Goal: Task Accomplishment & Management: Manage account settings

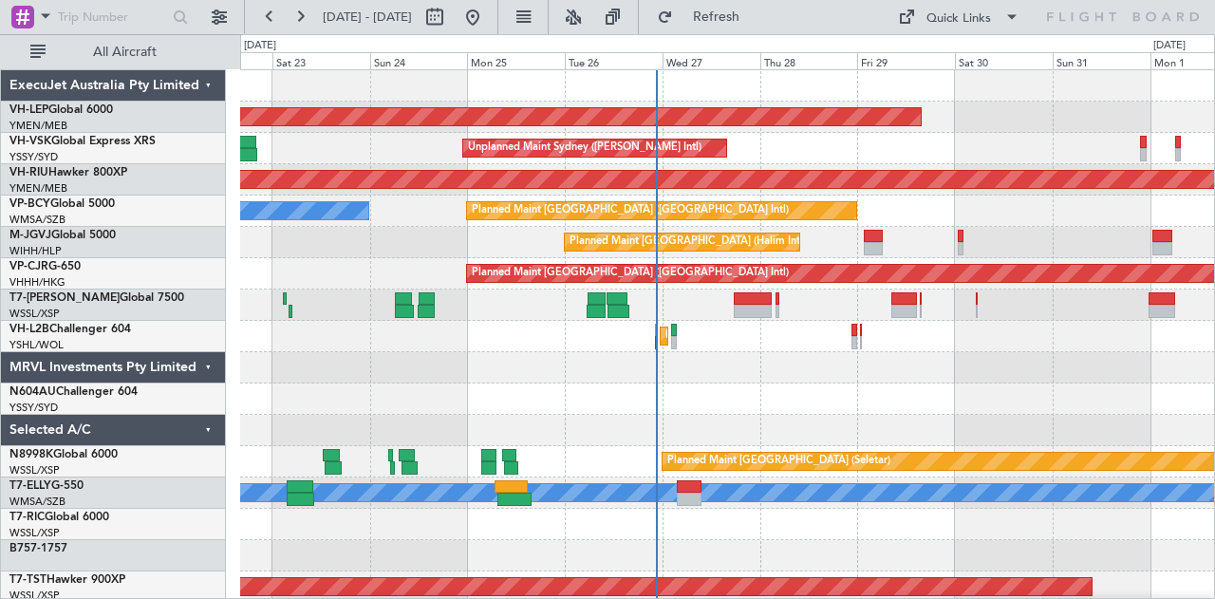
click at [556, 377] on div "Unplanned Maint Wichita (Wichita Mid-continent) Unplanned Maint Sydney ([PERSON…" at bounding box center [727, 587] width 975 height 1034
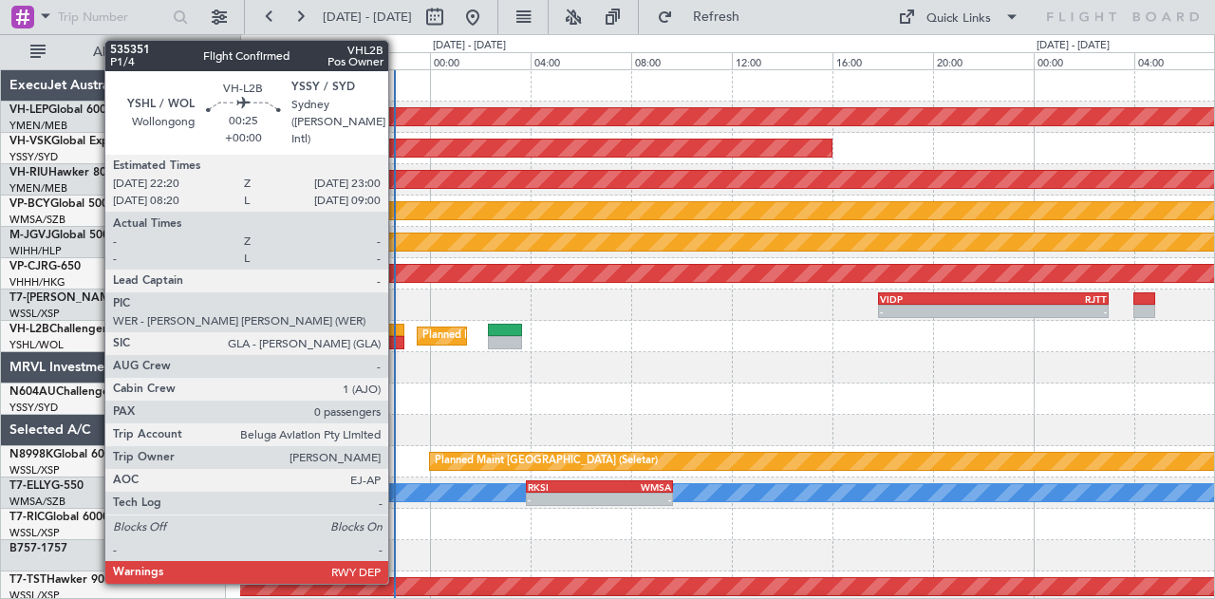
click at [398, 329] on div at bounding box center [395, 330] width 17 height 13
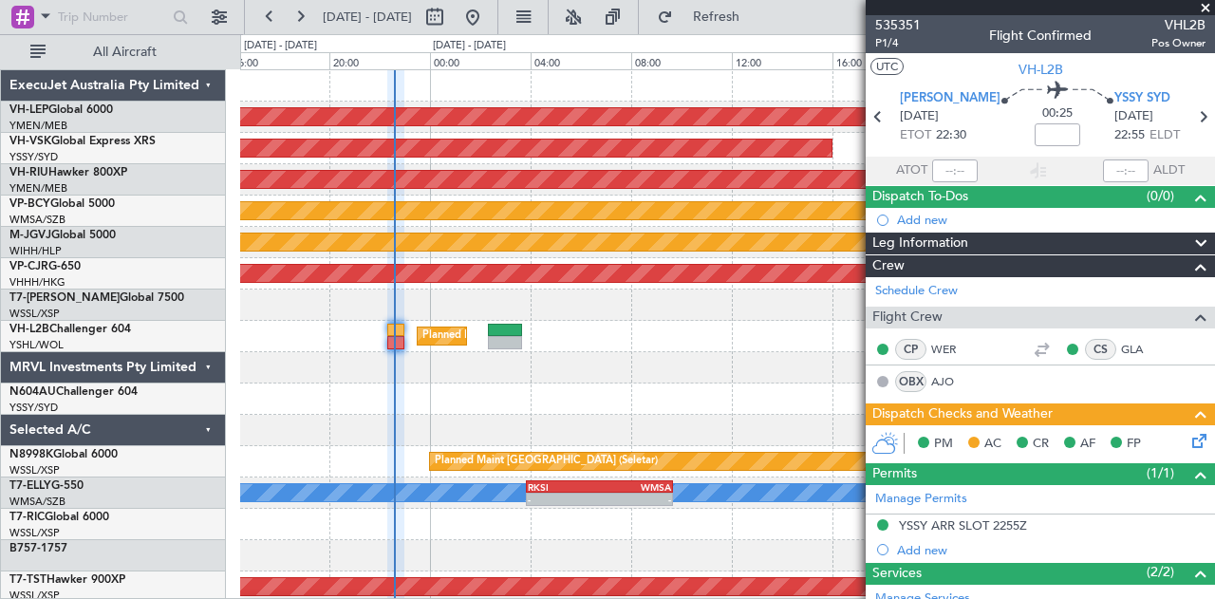
click at [1189, 441] on icon at bounding box center [1196, 437] width 15 height 15
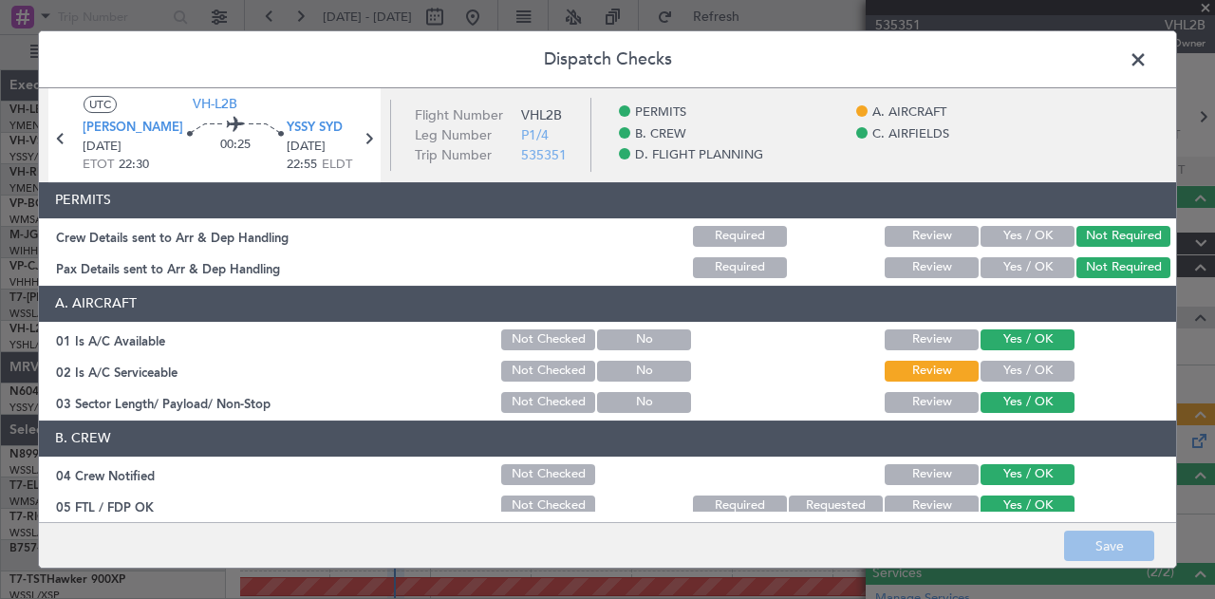
click at [984, 362] on button "Yes / OK" at bounding box center [1028, 371] width 94 height 21
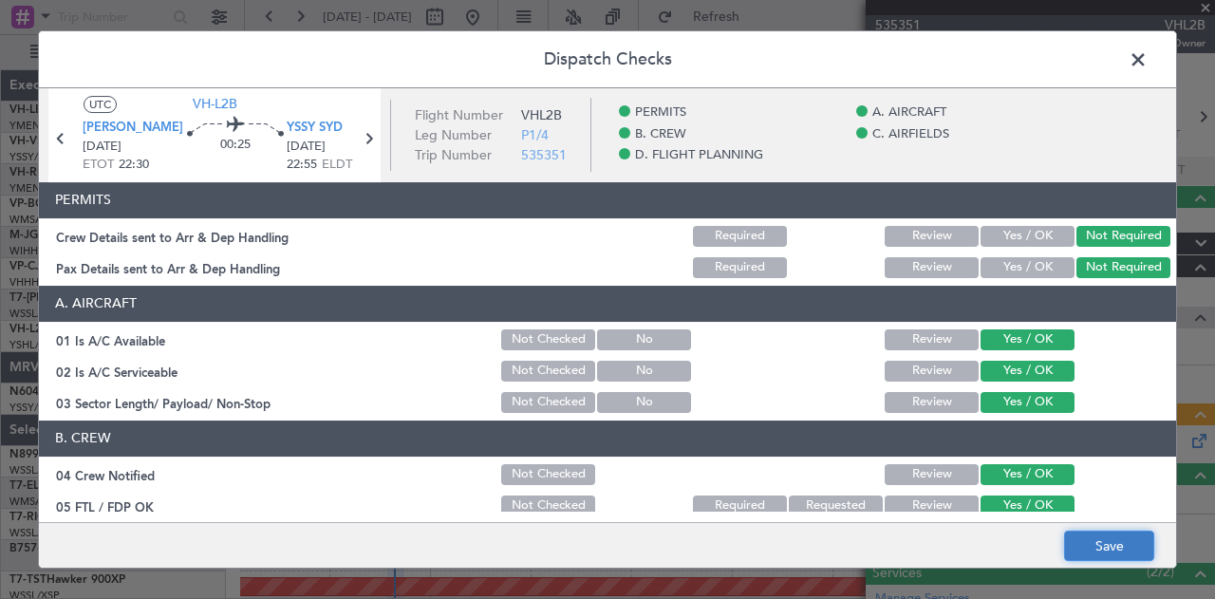
click at [1090, 543] on button "Save" at bounding box center [1109, 546] width 90 height 30
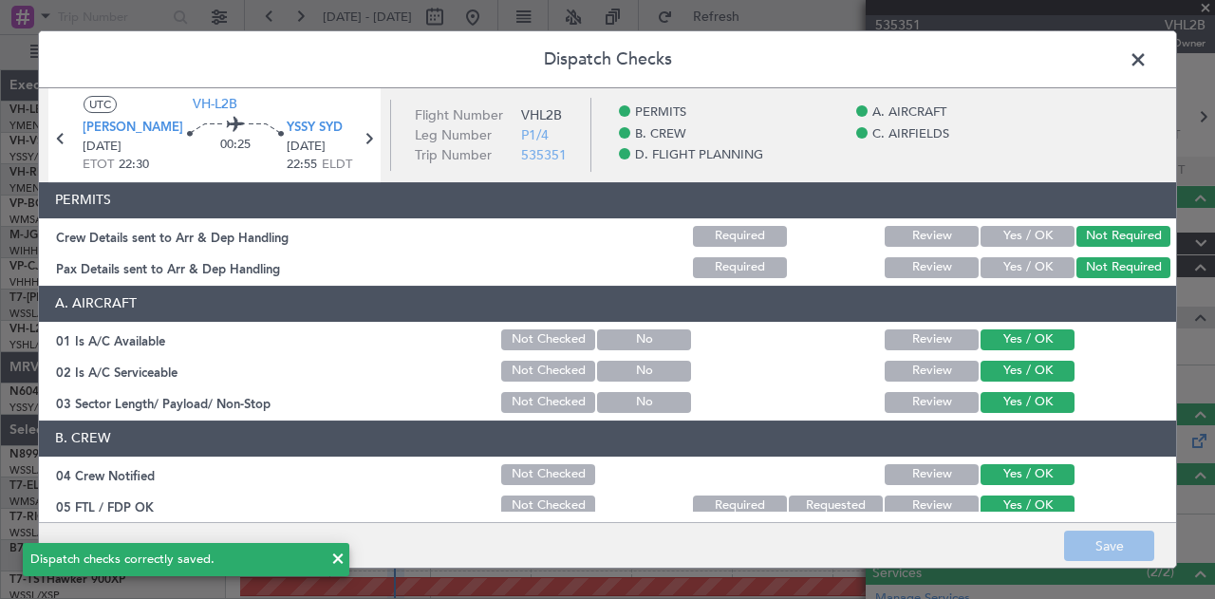
click at [1148, 54] on span at bounding box center [1148, 65] width 0 height 38
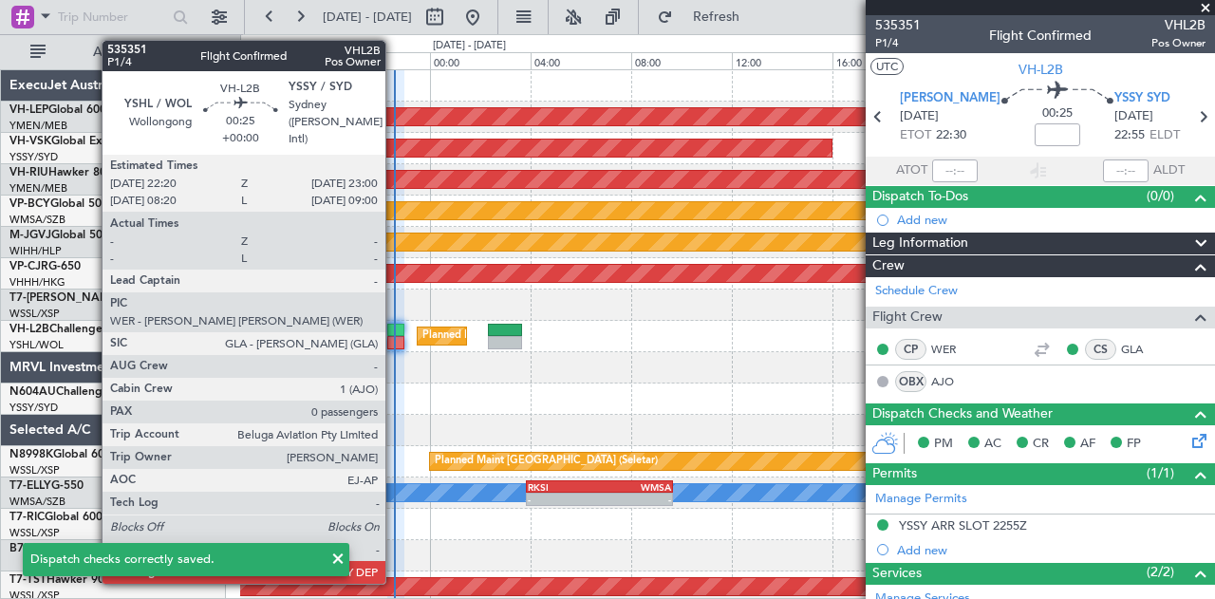
click at [395, 330] on div at bounding box center [395, 330] width 17 height 13
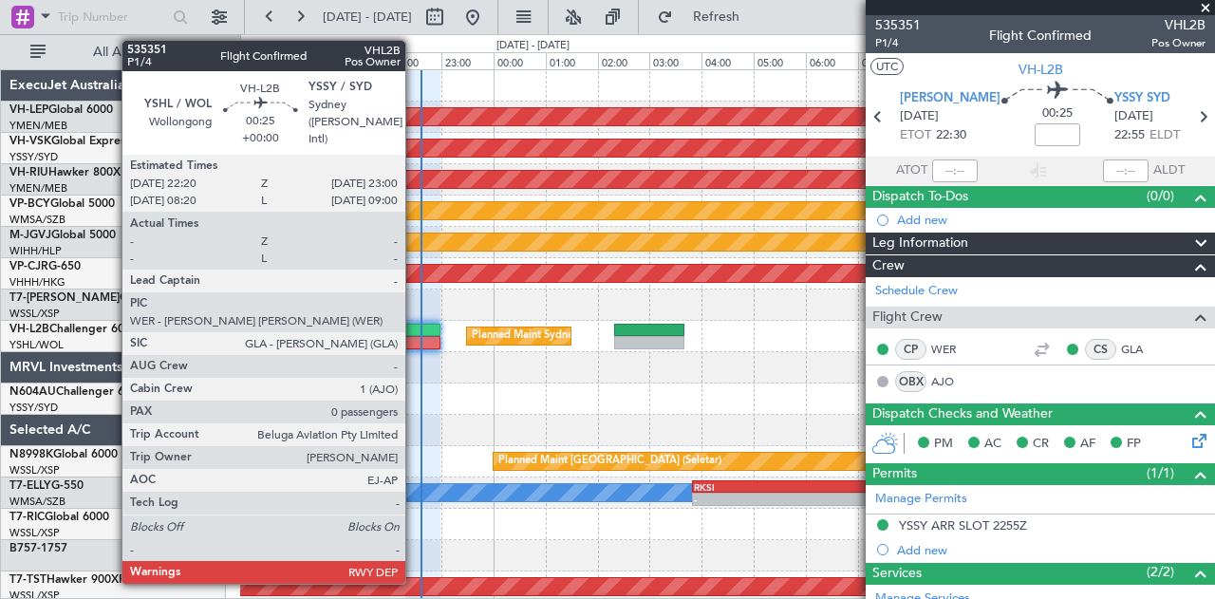
click at [415, 328] on div at bounding box center [422, 330] width 35 height 13
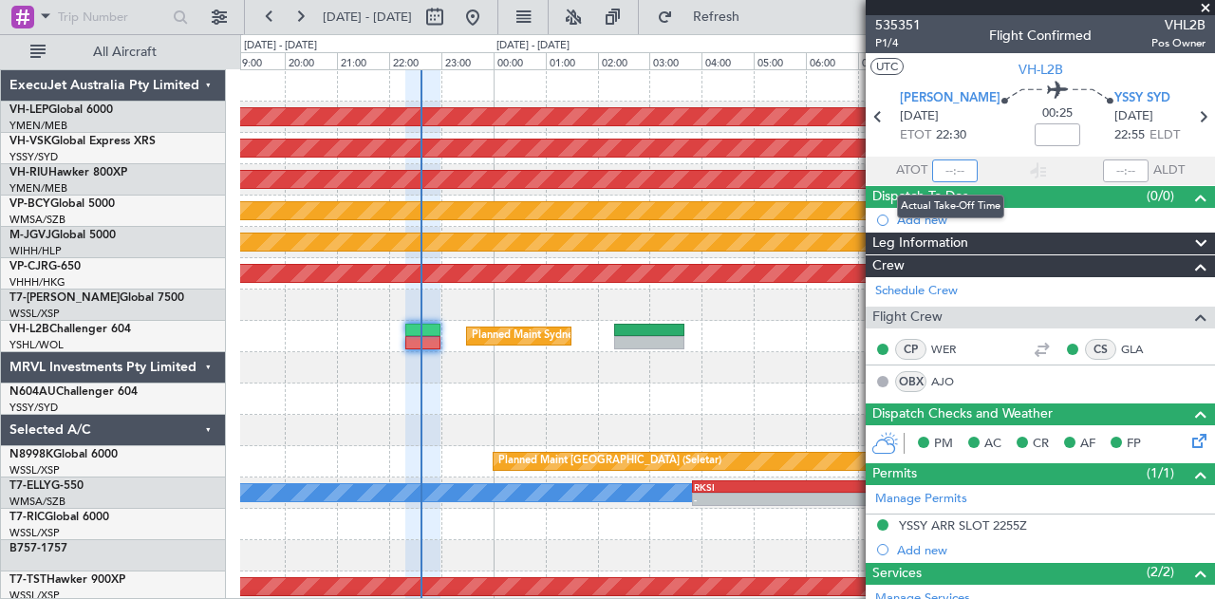
click at [957, 172] on input "text" at bounding box center [955, 170] width 46 height 23
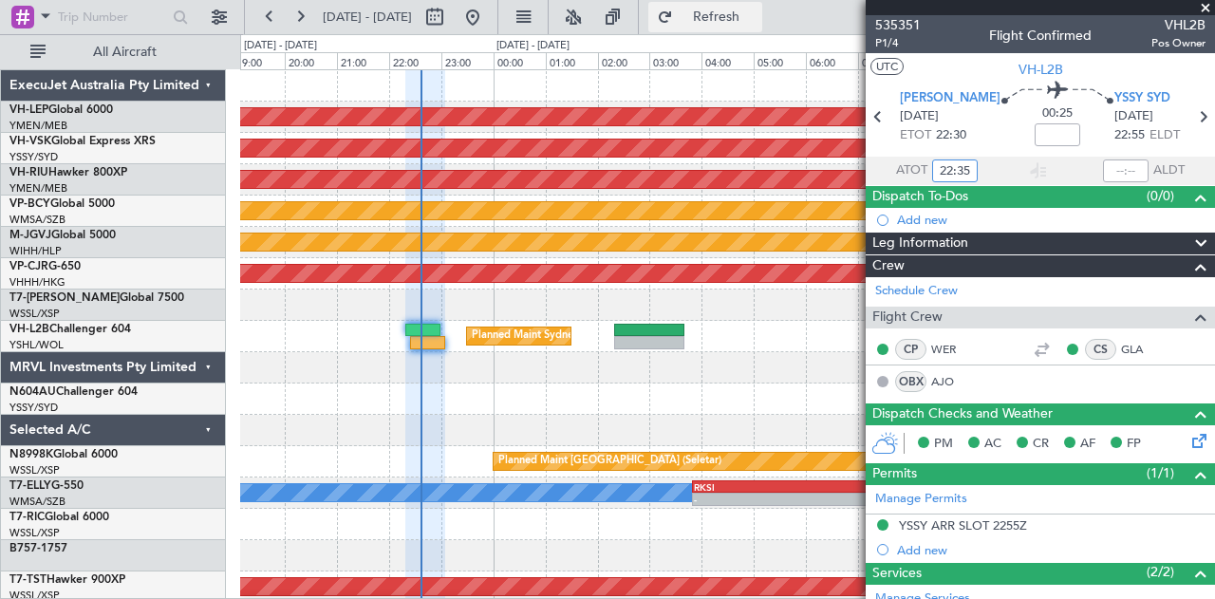
type input "22:35"
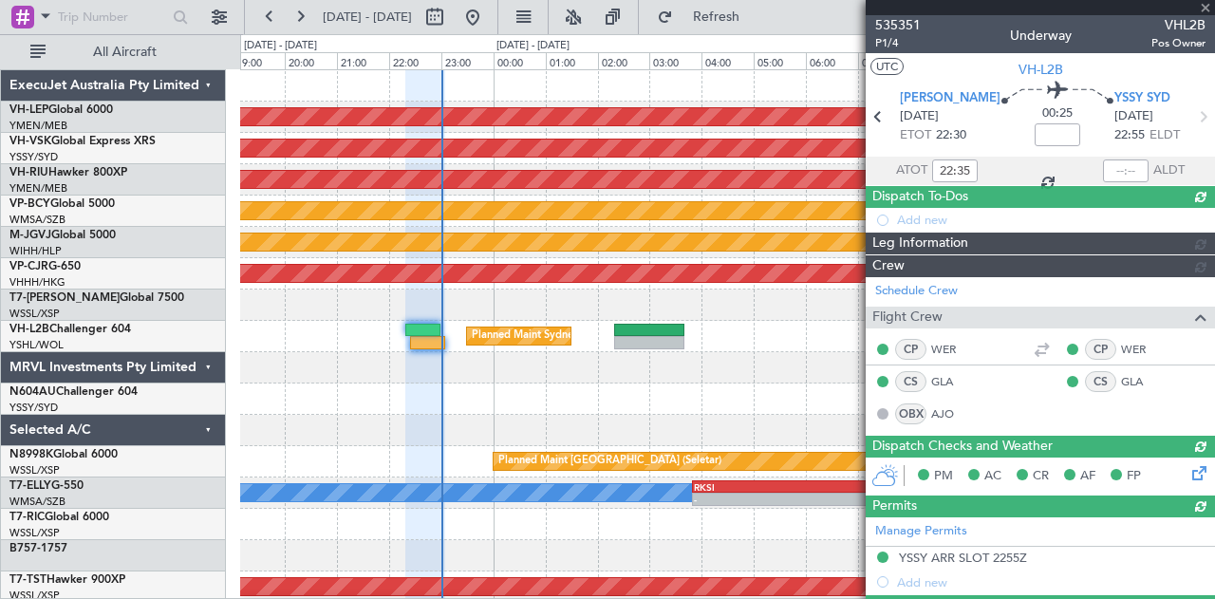
type input "22:54"
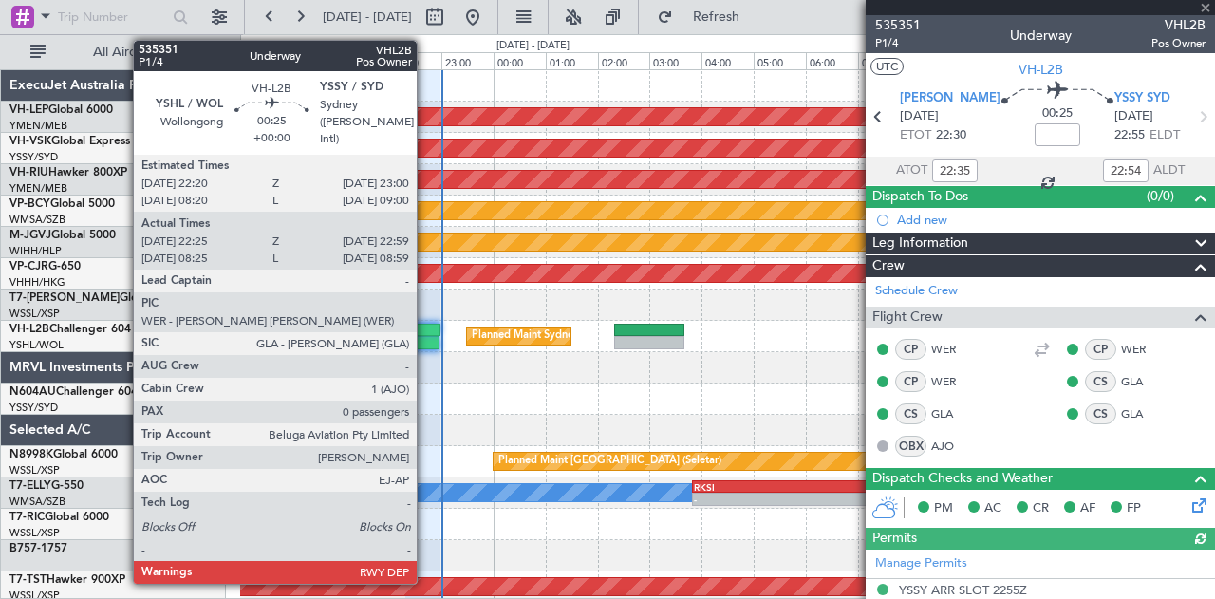
click at [426, 329] on div at bounding box center [422, 330] width 35 height 13
